Goal: Task Accomplishment & Management: Manage account settings

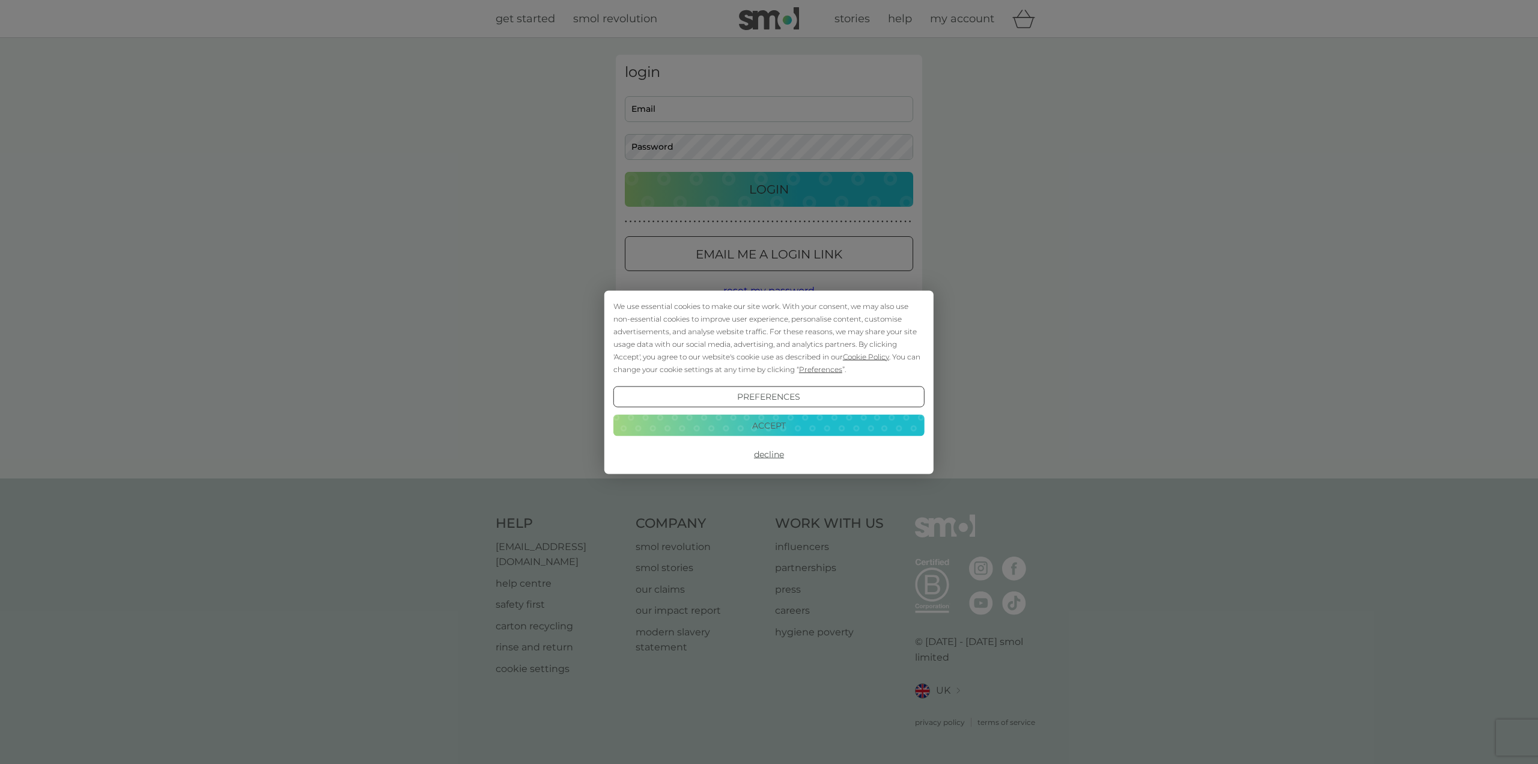
type input "[EMAIL_ADDRESS][DOMAIN_NAME]"
click at [745, 418] on button "Accept" at bounding box center [768, 426] width 311 height 22
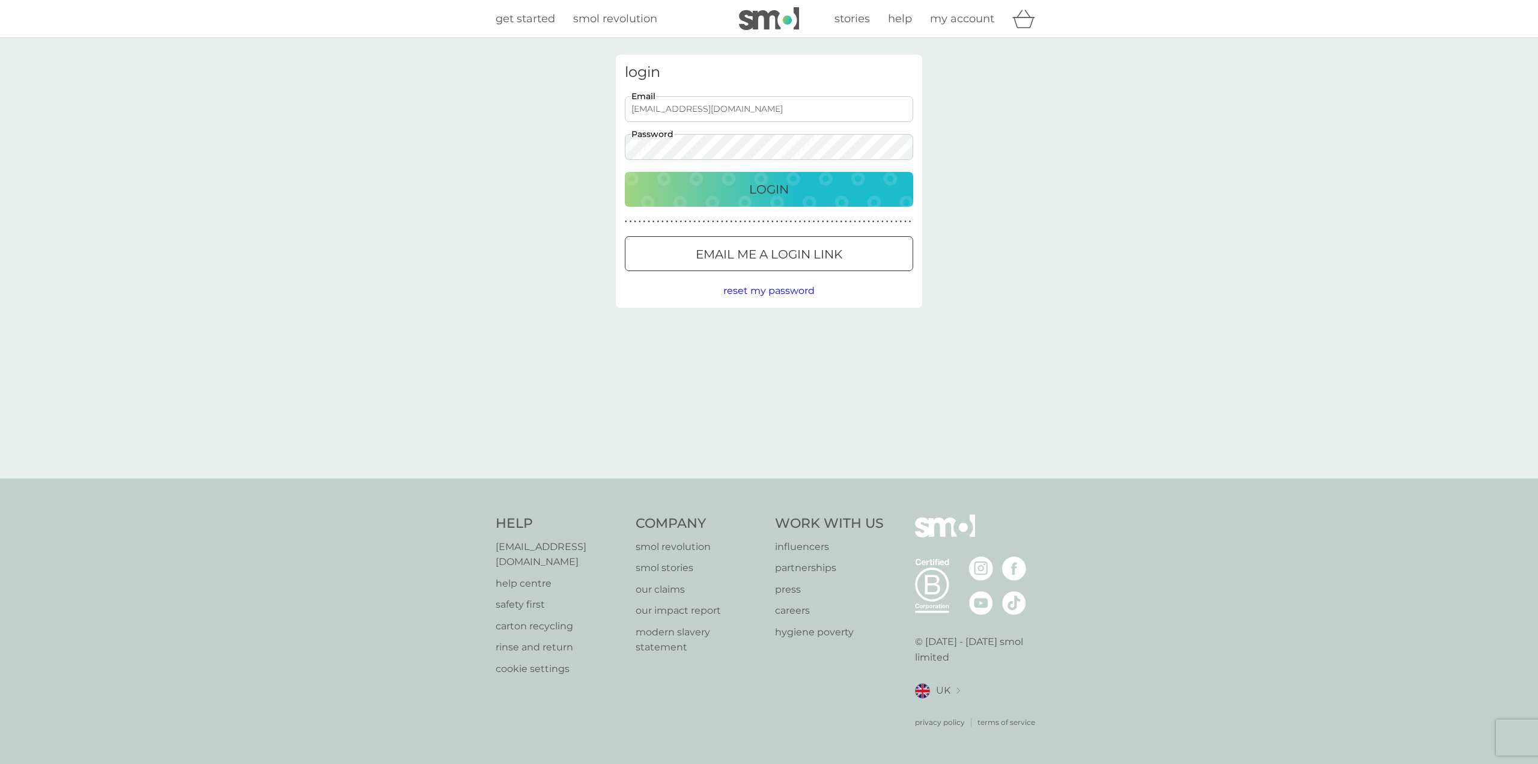
click at [740, 196] on div "Login" at bounding box center [769, 189] width 264 height 19
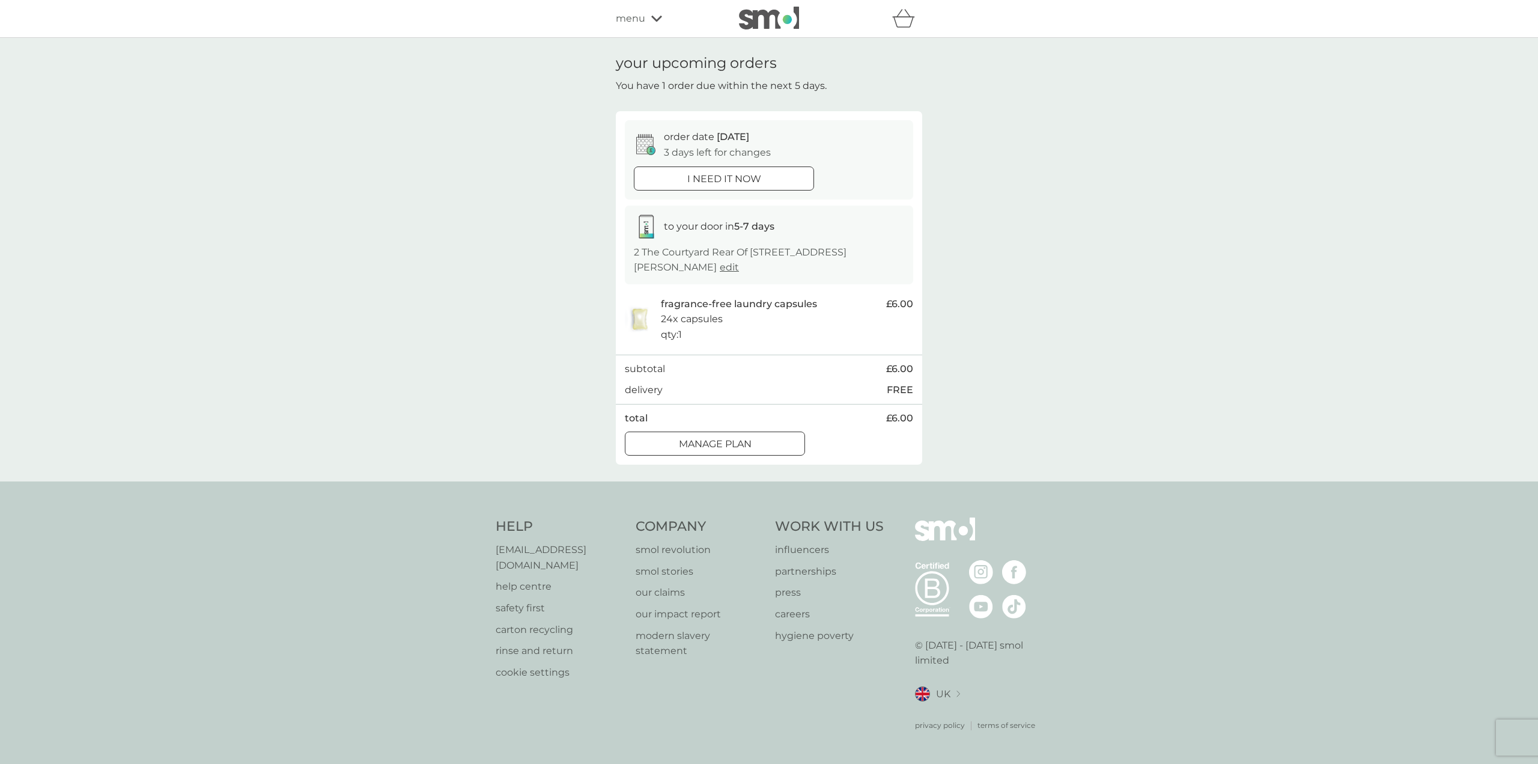
click at [725, 439] on div at bounding box center [714, 444] width 43 height 13
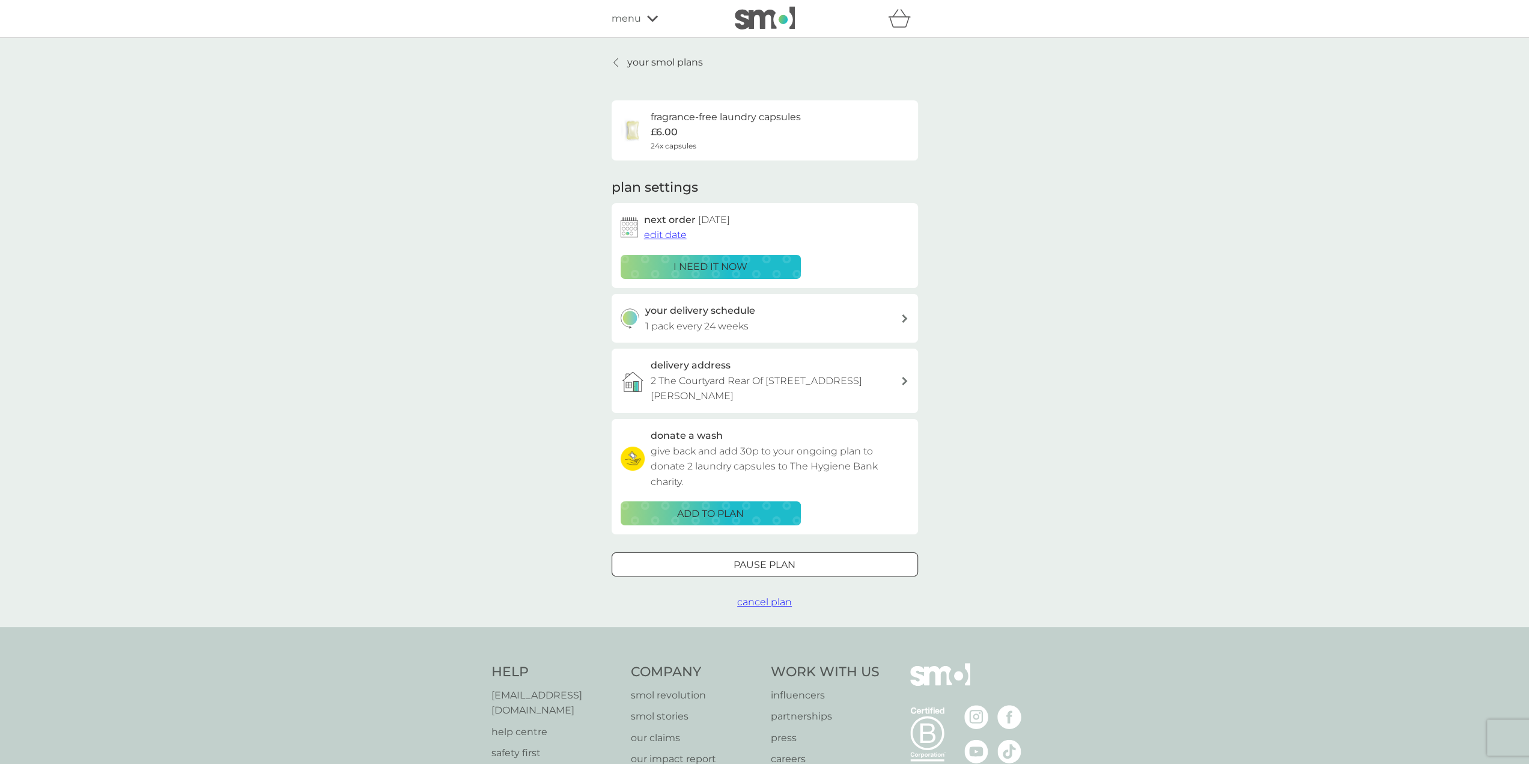
click at [673, 230] on span "edit date" at bounding box center [665, 234] width 43 height 11
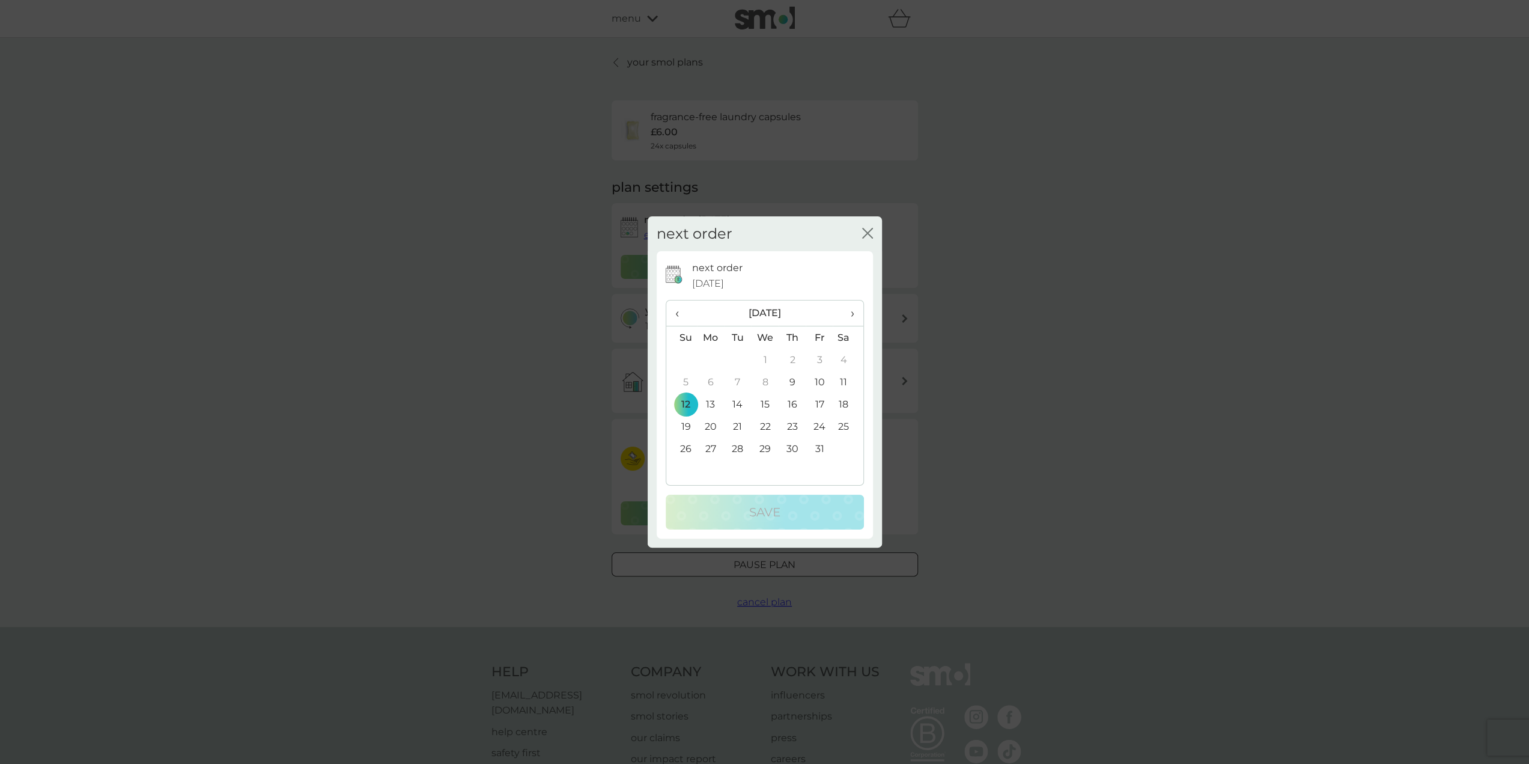
click at [869, 231] on icon "close" at bounding box center [867, 233] width 11 height 11
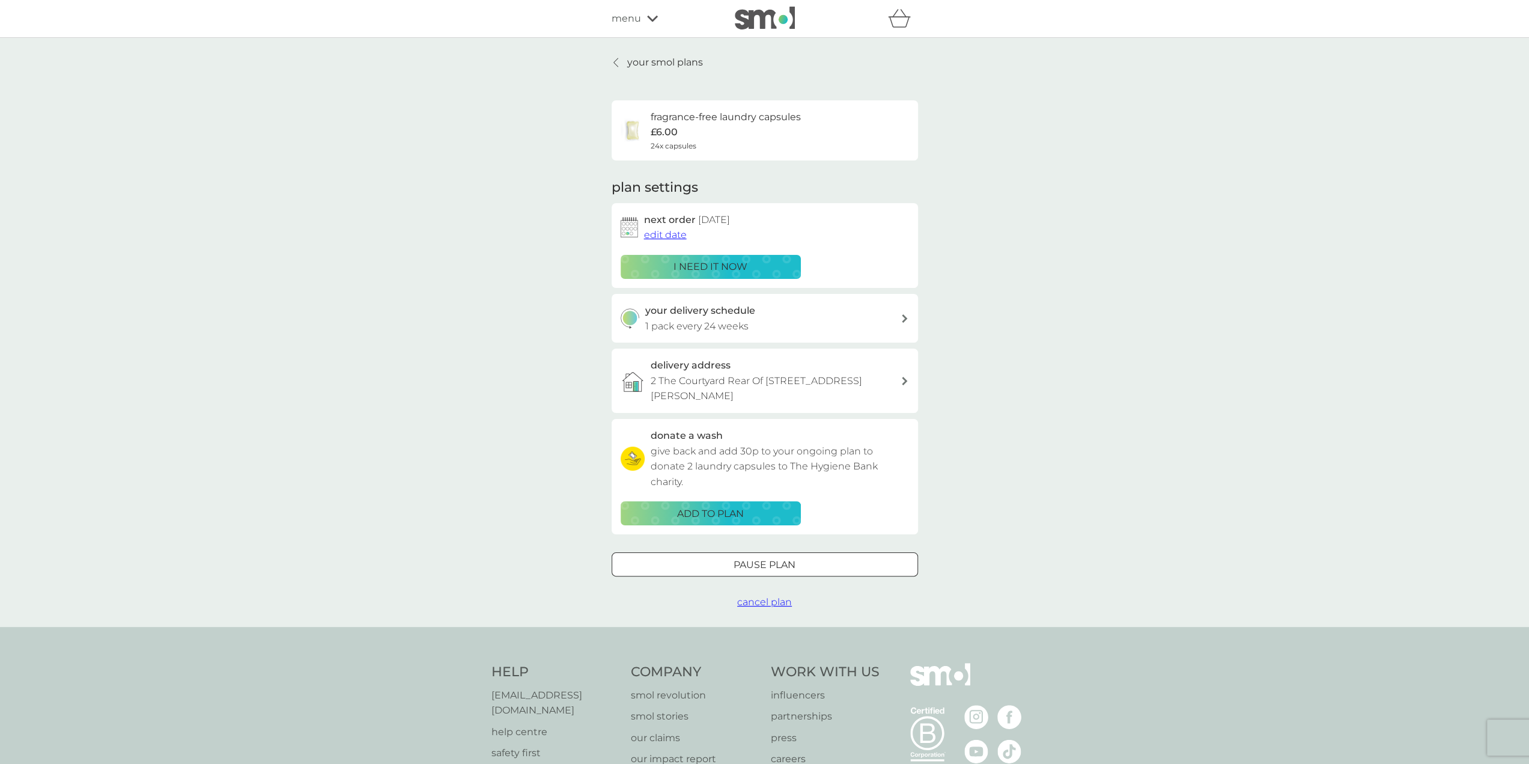
click at [843, 564] on div "Pause plan" at bounding box center [764, 565] width 305 height 16
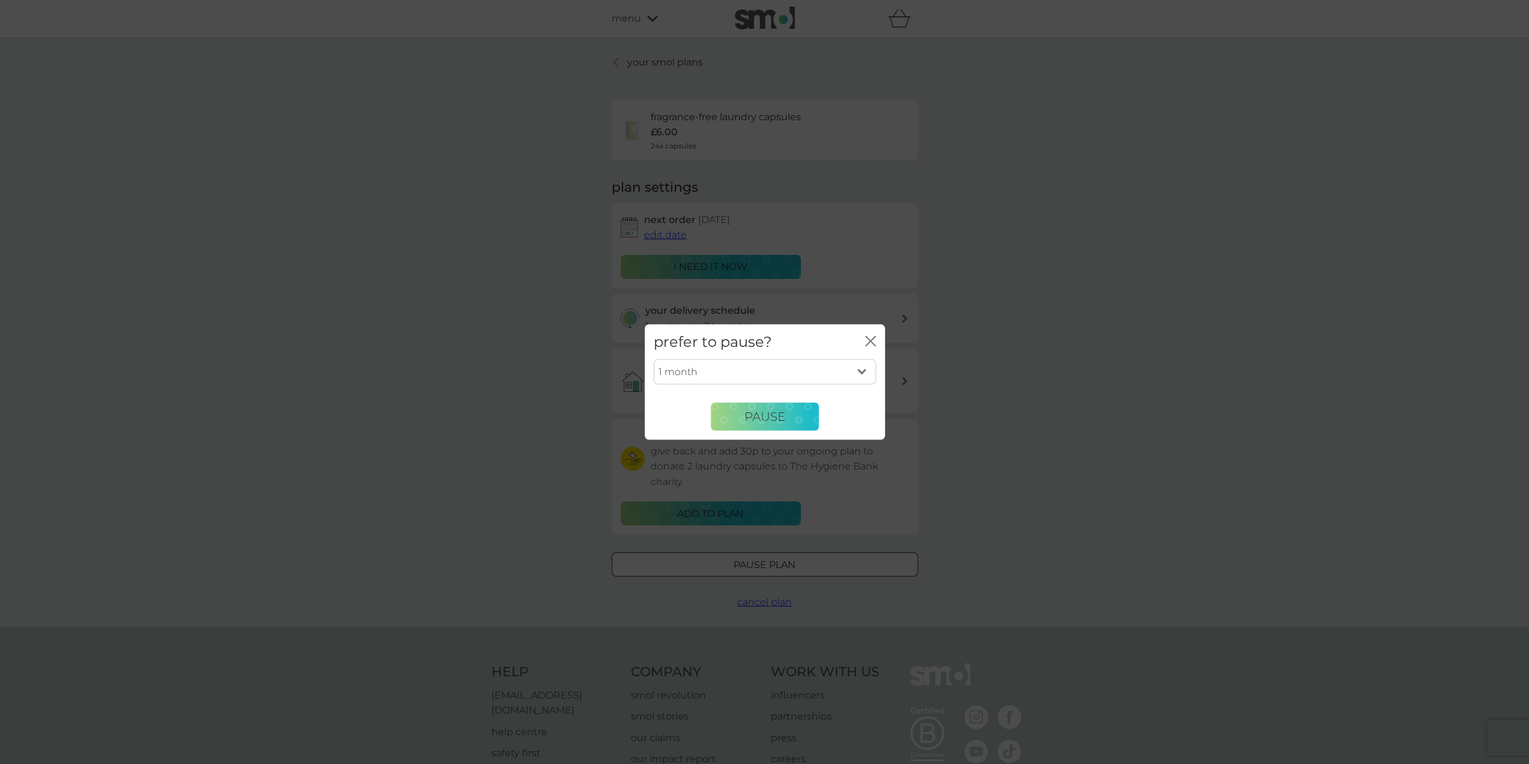
click at [842, 374] on select "1 month 2 months 3 months 4 months 5 months 6 months" at bounding box center [765, 371] width 222 height 25
select select "4"
click at [654, 359] on select "1 month 2 months 3 months 4 months 5 months 6 months" at bounding box center [765, 371] width 222 height 25
click at [750, 413] on span "Pause" at bounding box center [764, 416] width 41 height 14
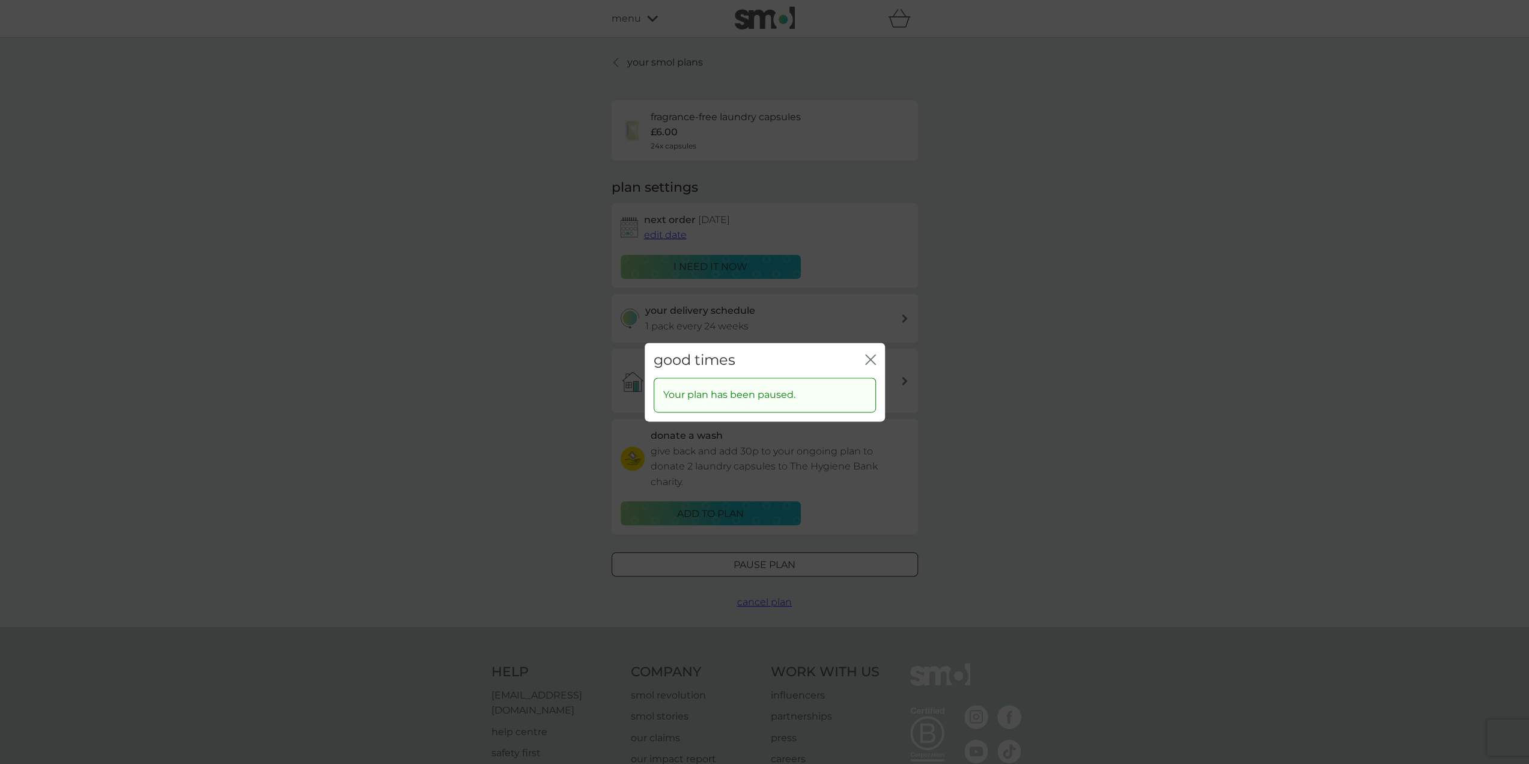
click at [871, 355] on icon "close" at bounding box center [870, 359] width 11 height 11
